Goal: Information Seeking & Learning: Learn about a topic

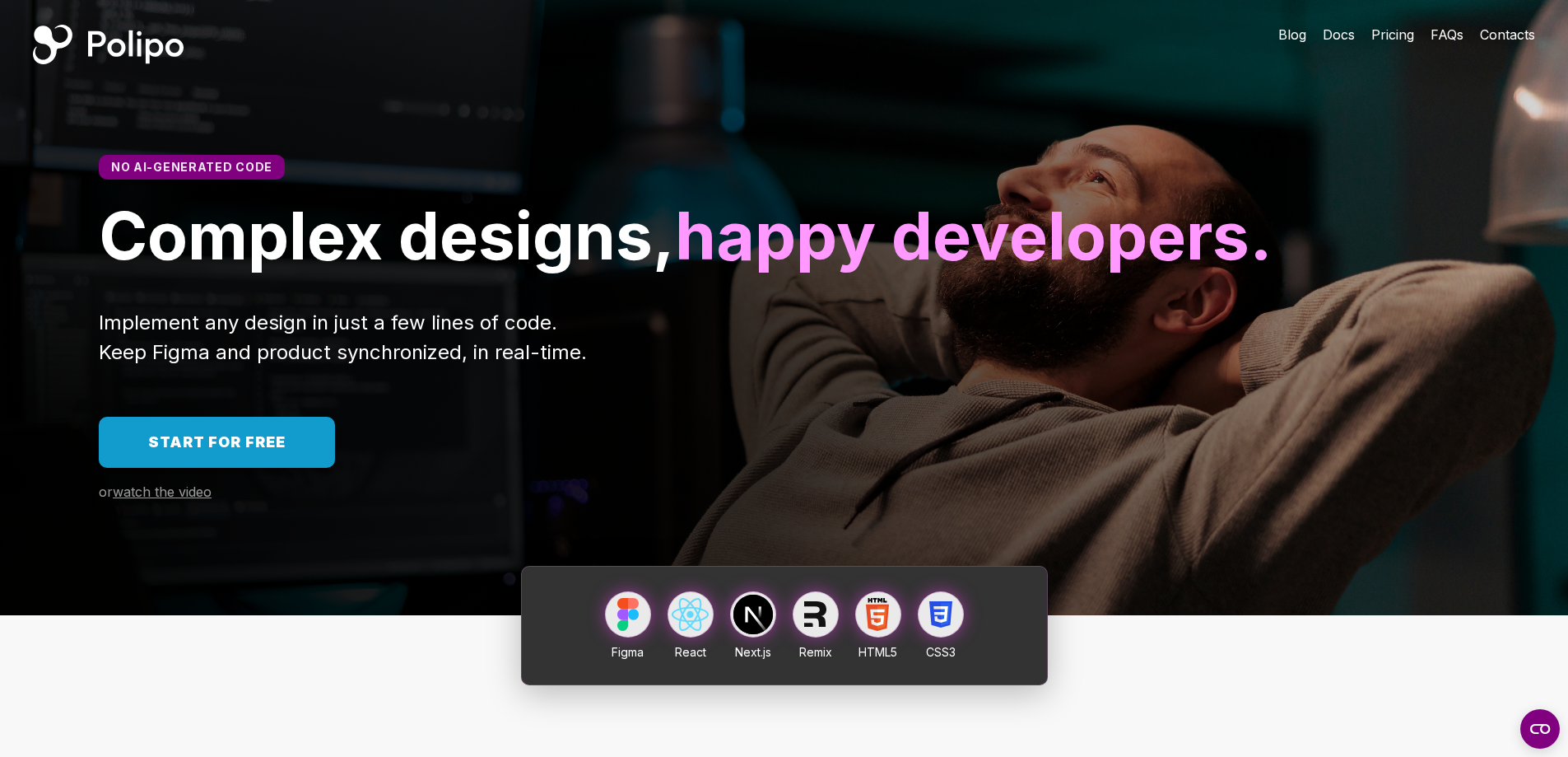
click at [258, 450] on span "Start for free" at bounding box center [217, 442] width 137 height 17
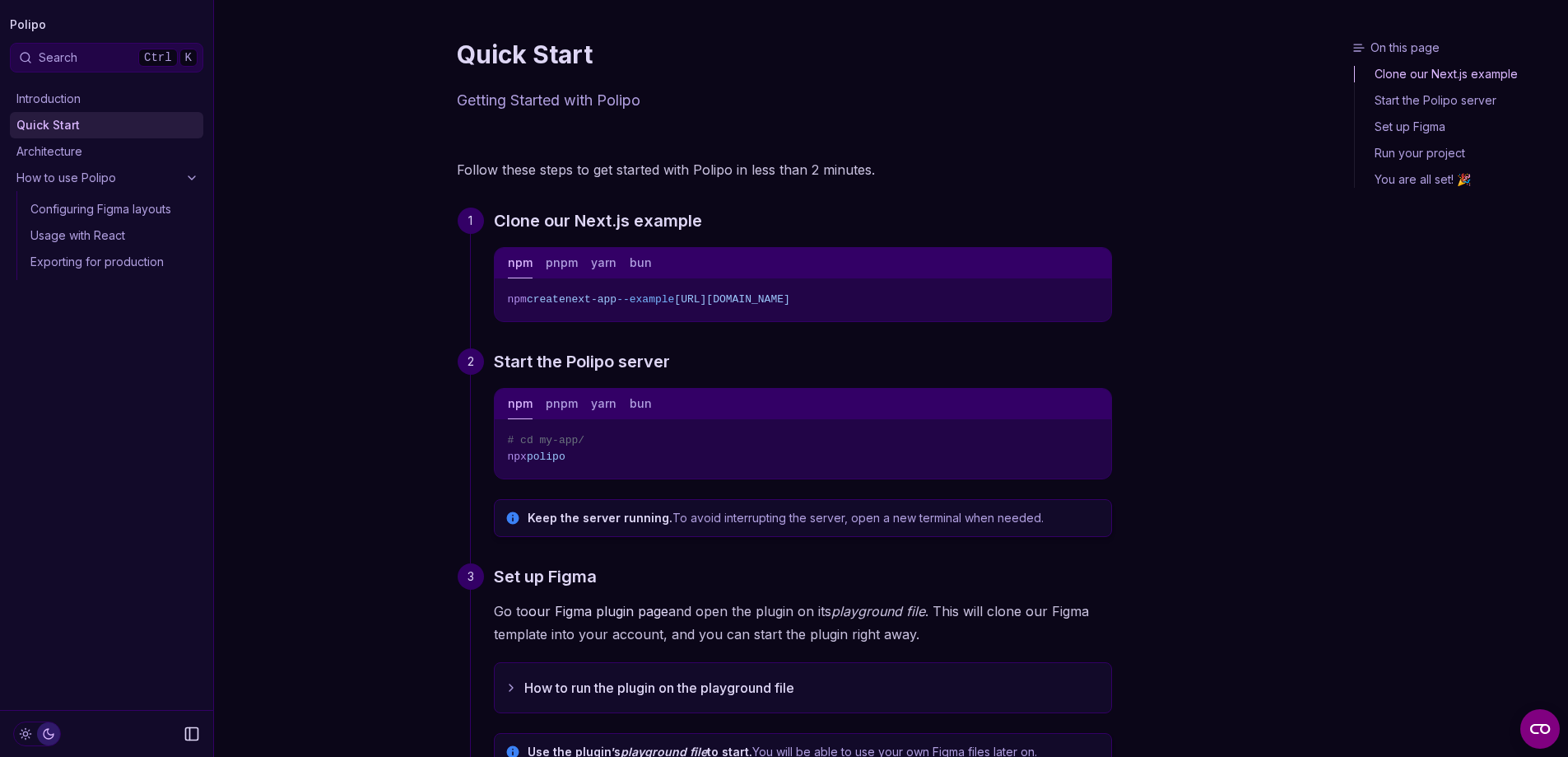
click at [69, 153] on link "Architecture" at bounding box center [106, 151] width 194 height 26
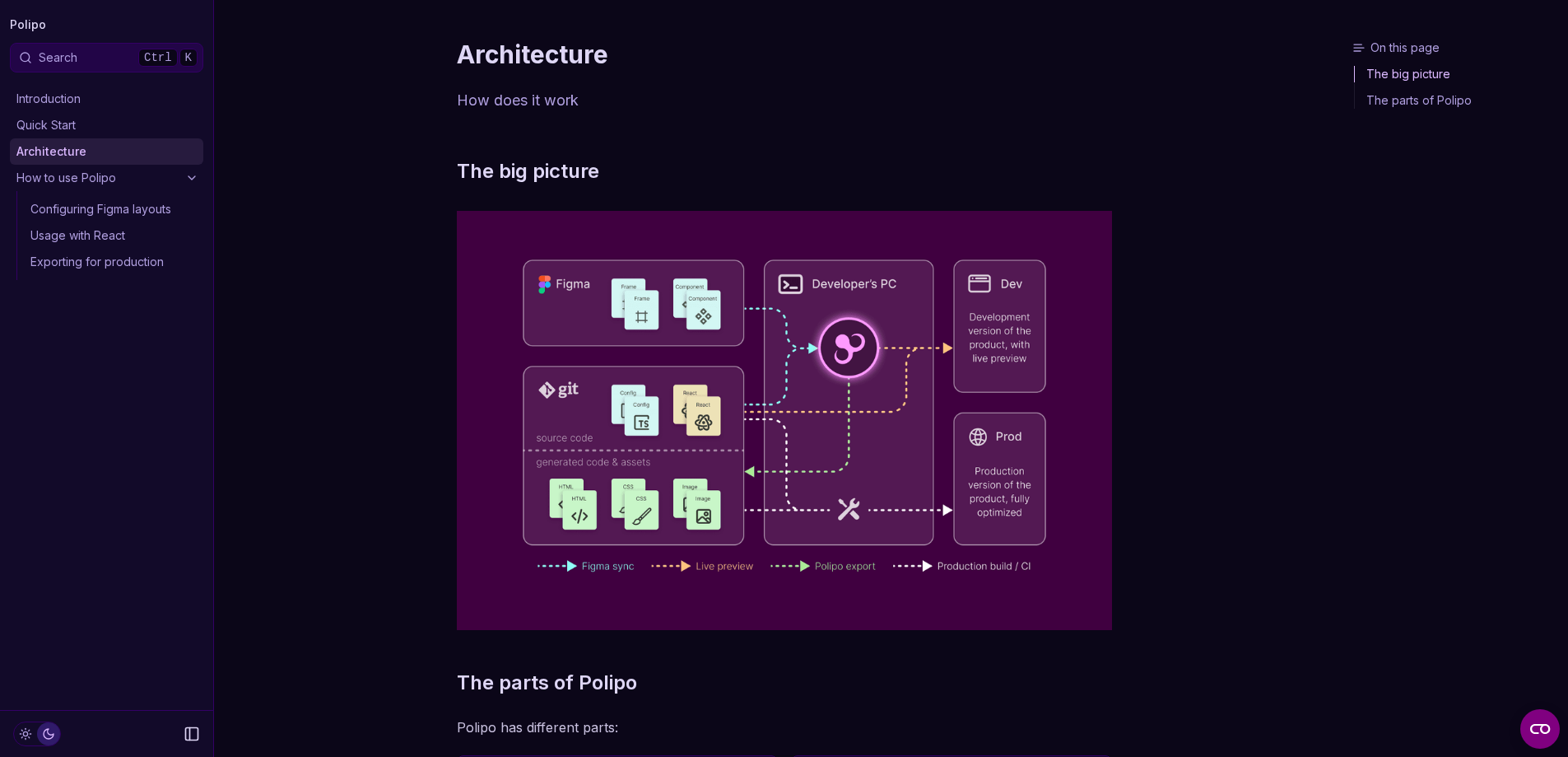
click at [100, 134] on link "Quick Start" at bounding box center [106, 125] width 194 height 26
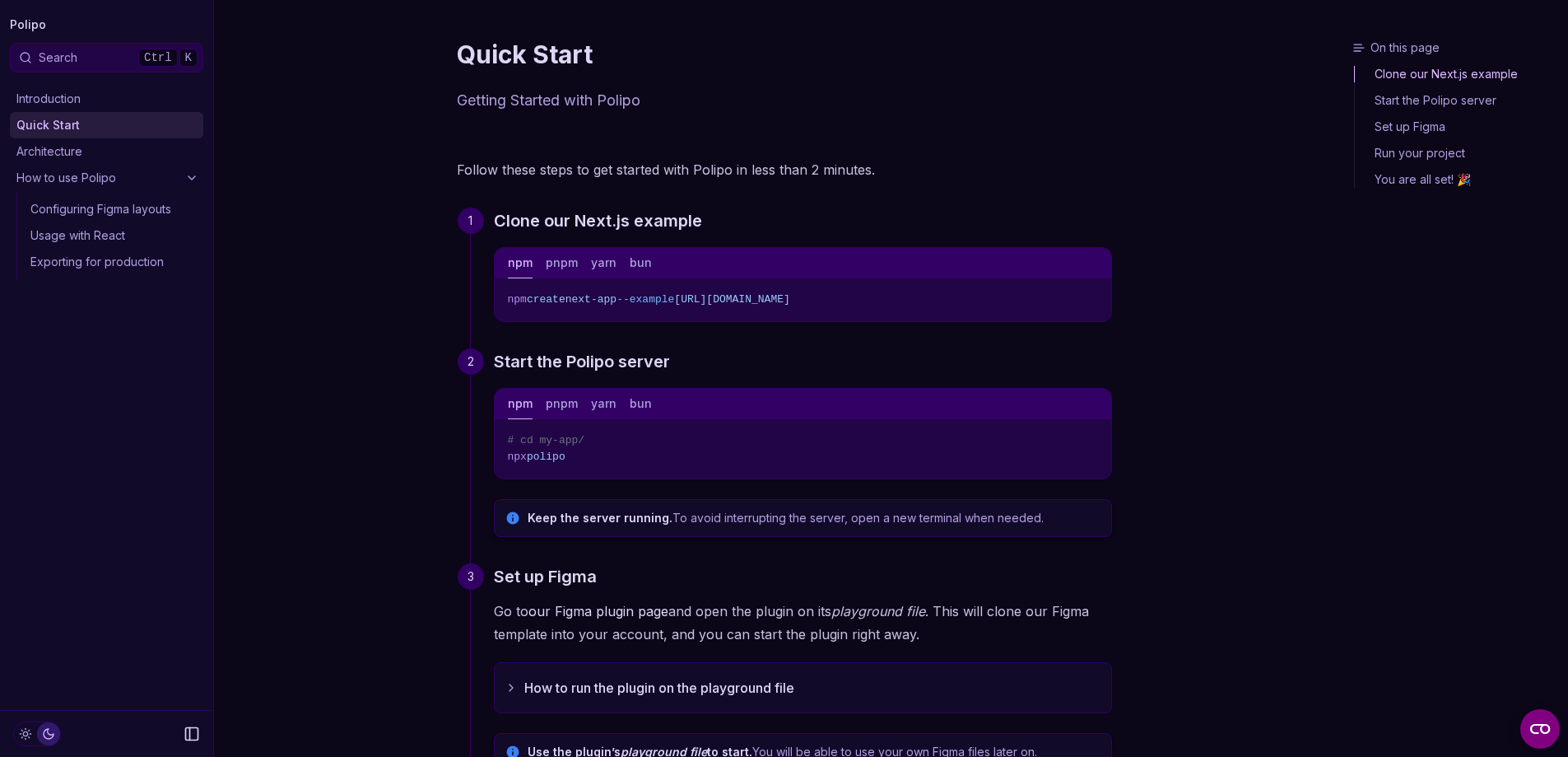
click at [122, 220] on link "Configuring Figma layouts" at bounding box center [113, 209] width 180 height 26
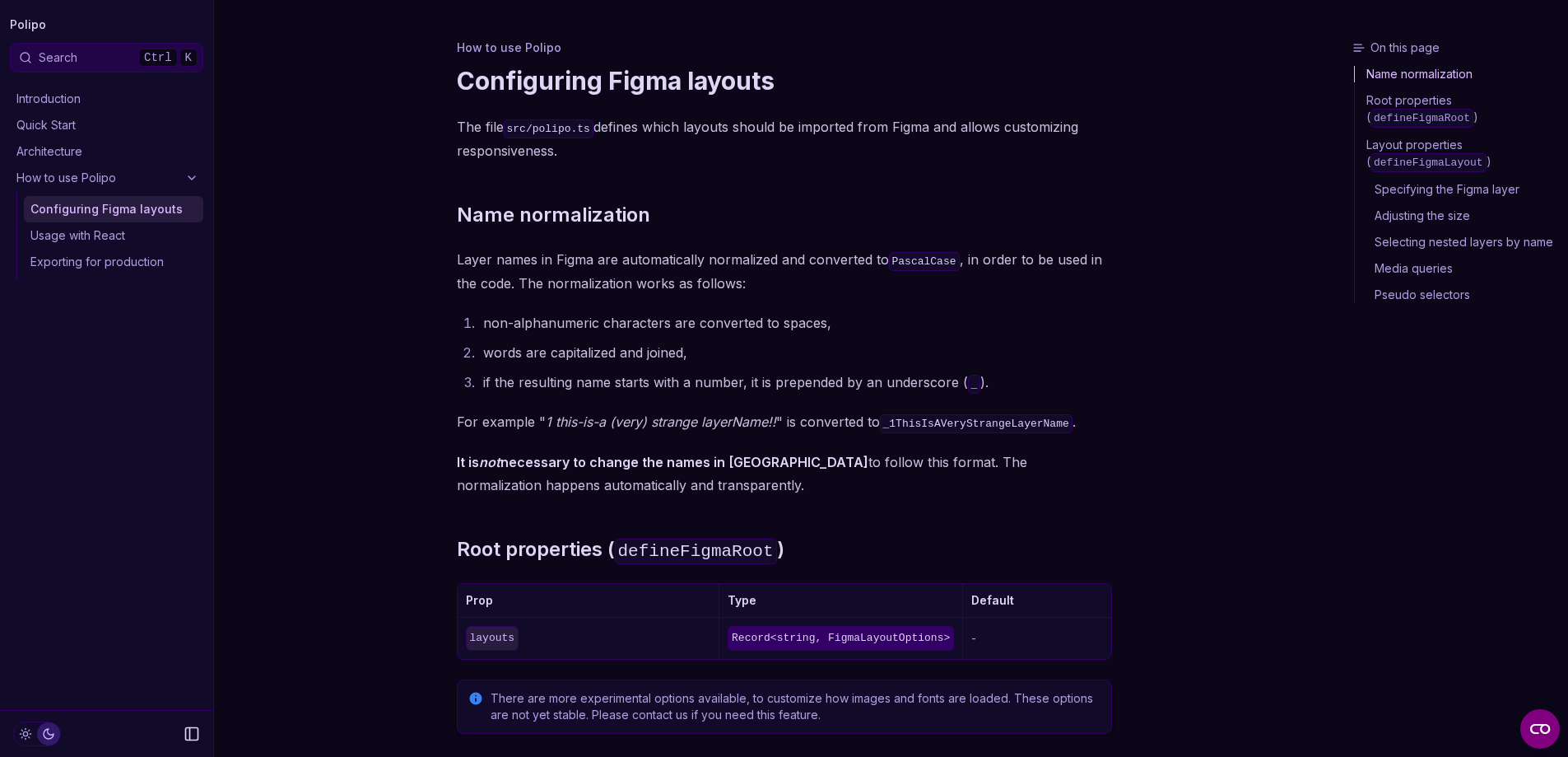
click at [116, 229] on link "Usage with React" at bounding box center [113, 236] width 180 height 26
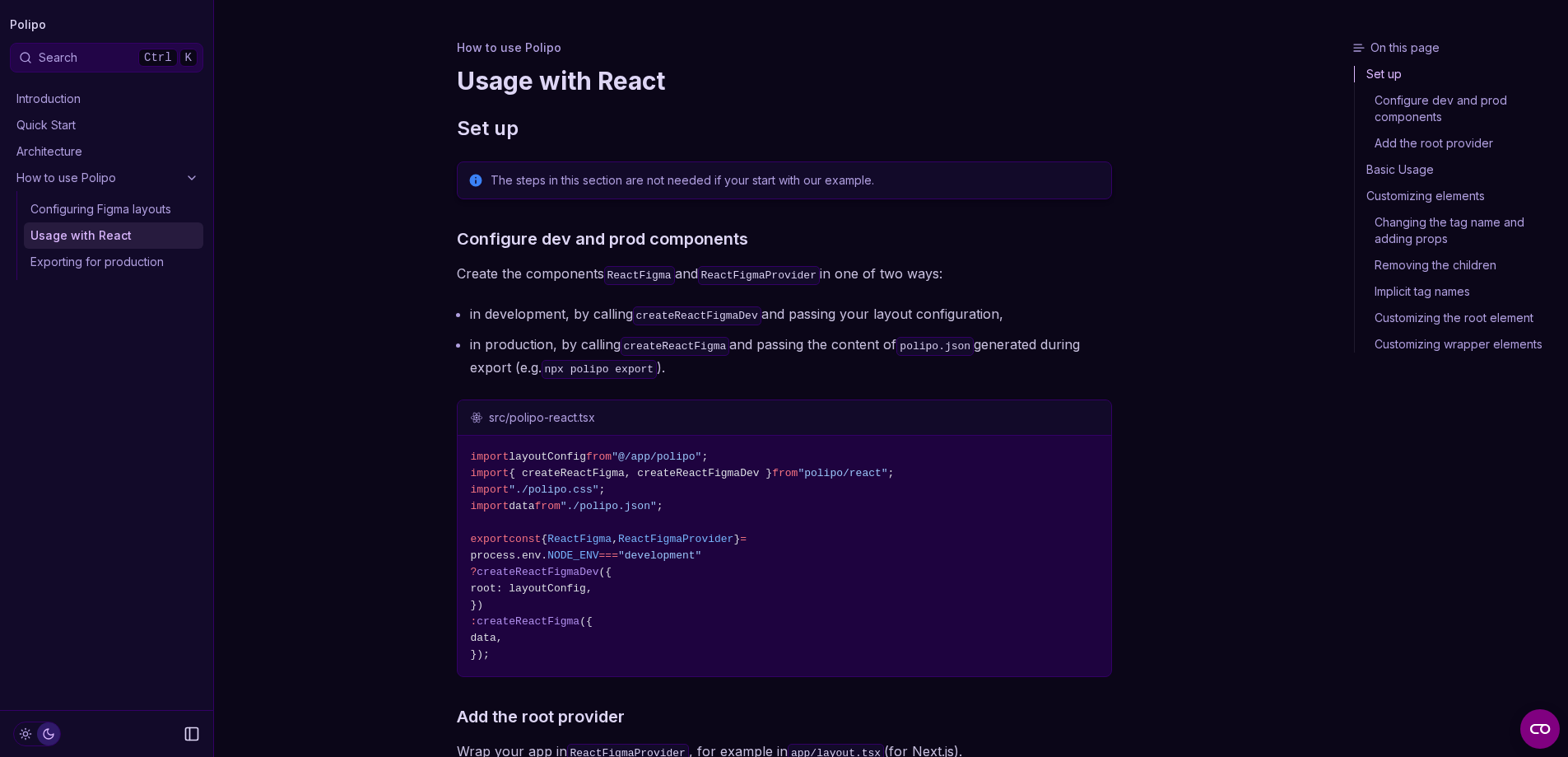
click at [128, 264] on link "Exporting for production" at bounding box center [113, 262] width 180 height 26
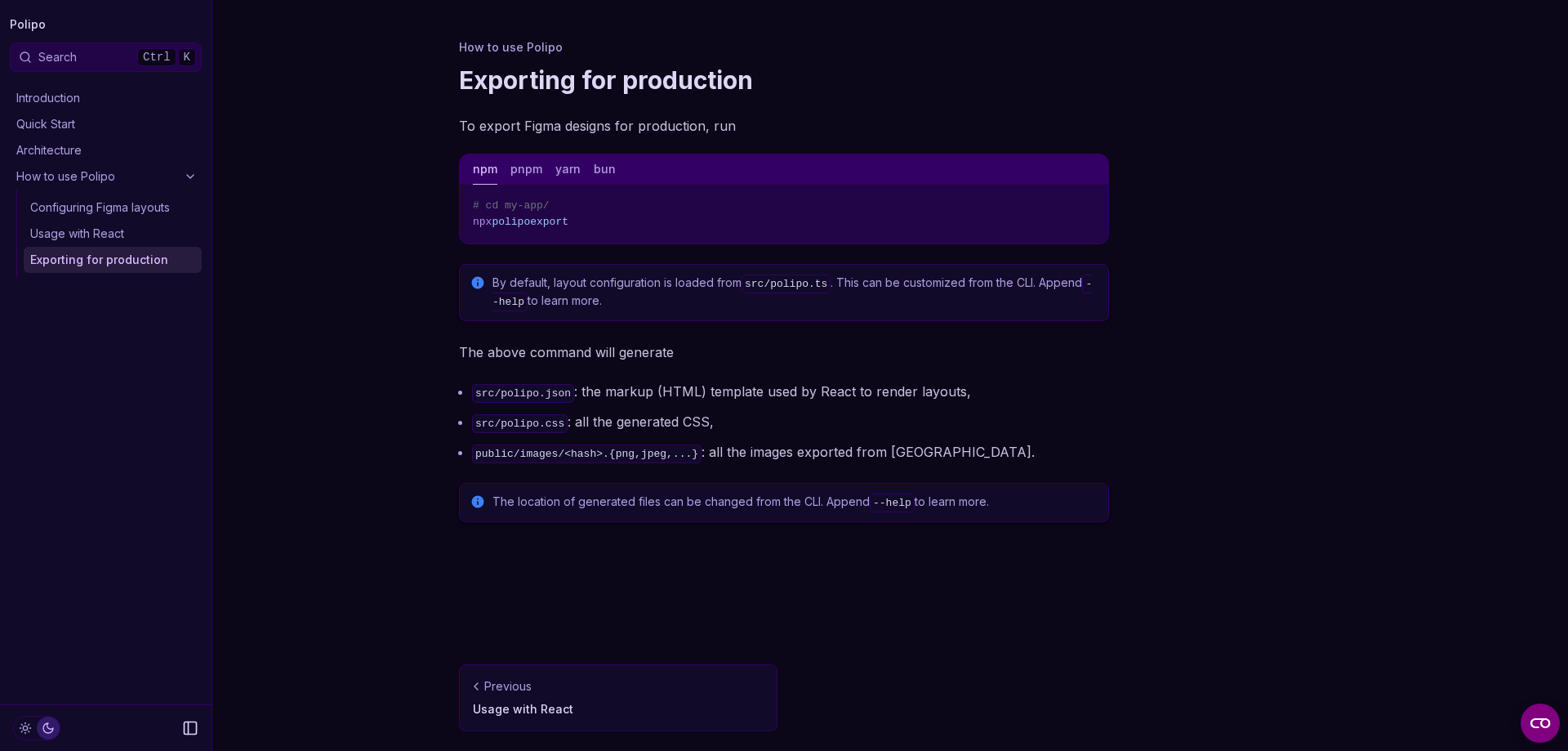
click at [128, 214] on link "Configuring Figma layouts" at bounding box center [112, 208] width 178 height 26
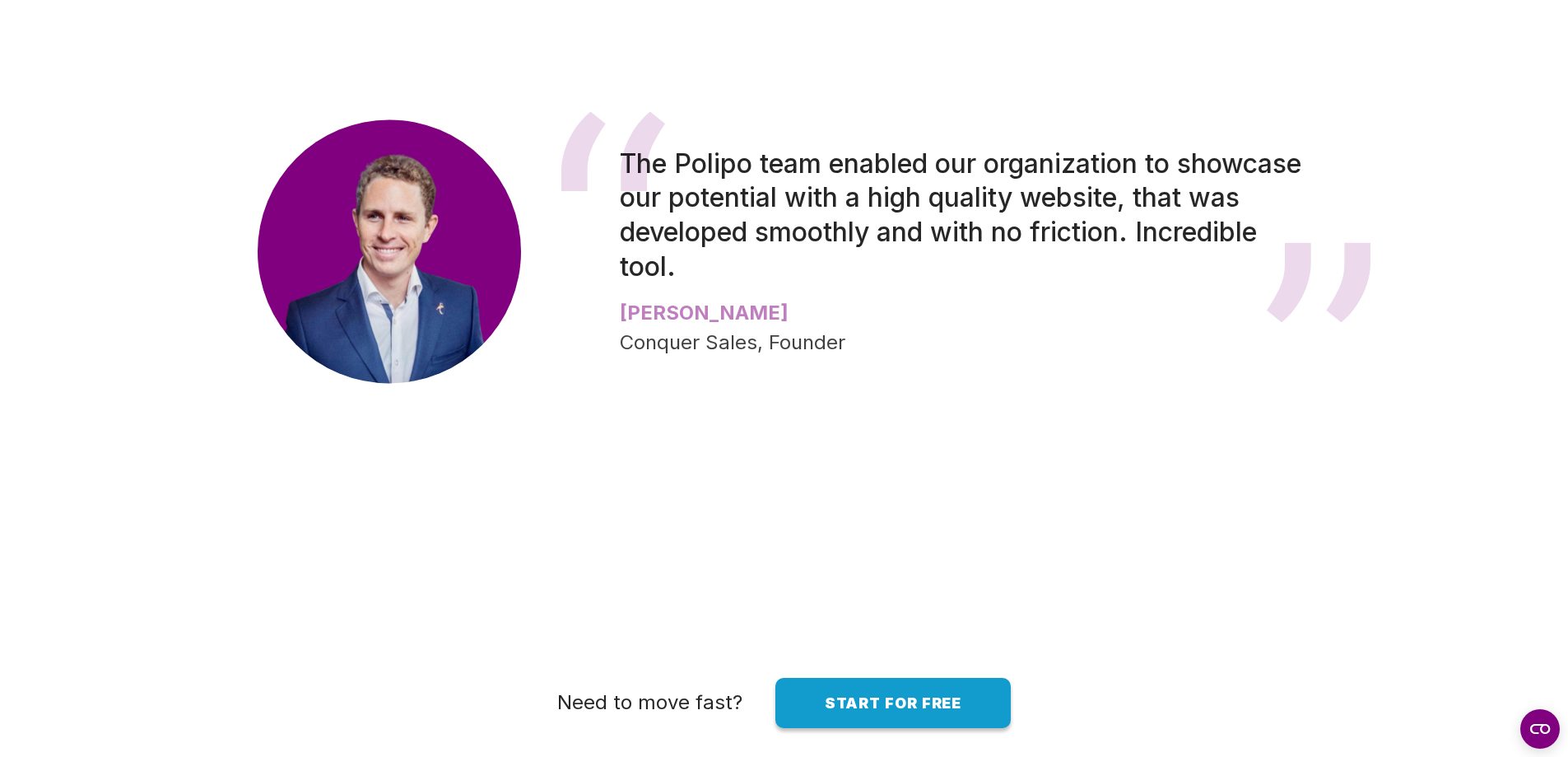
scroll to position [3706, 0]
